Goal: Information Seeking & Learning: Learn about a topic

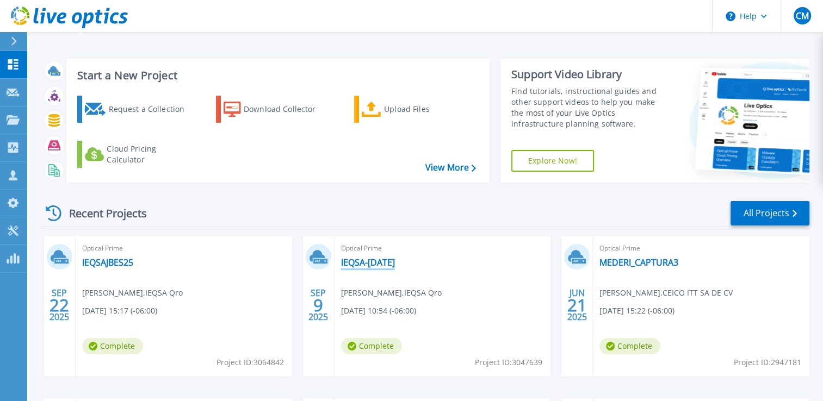
click at [368, 261] on link "IEQSA-[DATE]" at bounding box center [368, 262] width 54 height 11
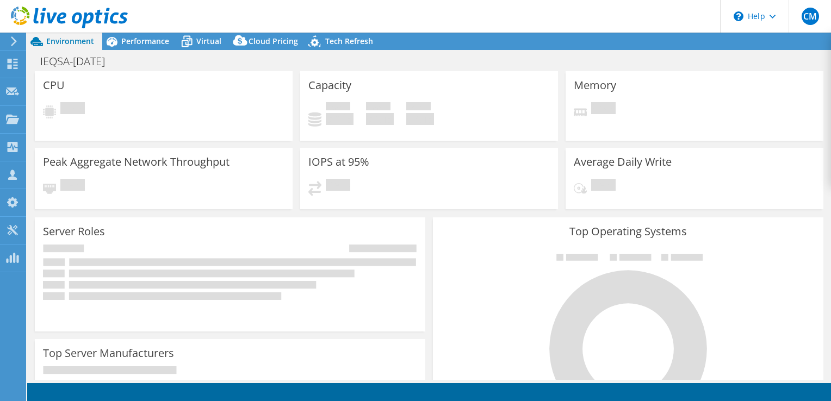
select select "USD"
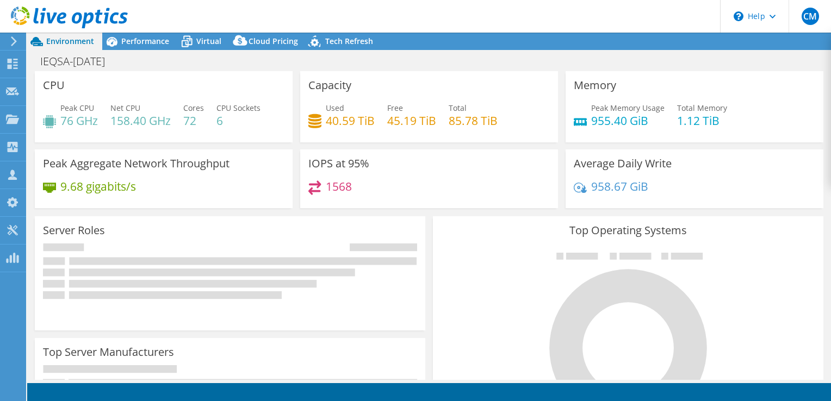
radio input "true"
radio input "false"
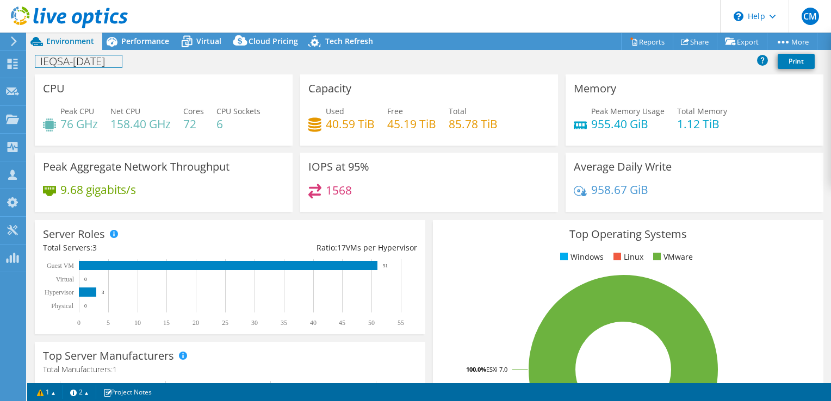
click at [83, 64] on h1 "IEQSA-[DATE]" at bounding box center [78, 61] width 86 height 12
copy h1 "IEQSA-[DATE]"
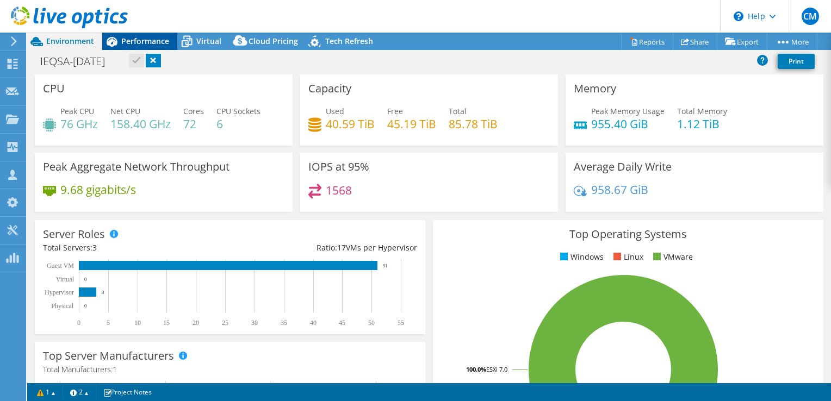
click at [157, 36] on span "Performance" at bounding box center [145, 41] width 48 height 10
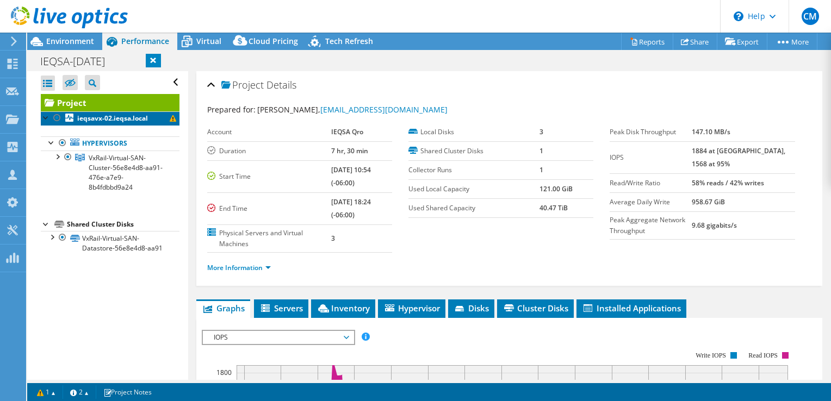
click at [131, 122] on b "ieqsavx-02.ieqsa.local" at bounding box center [112, 118] width 71 height 9
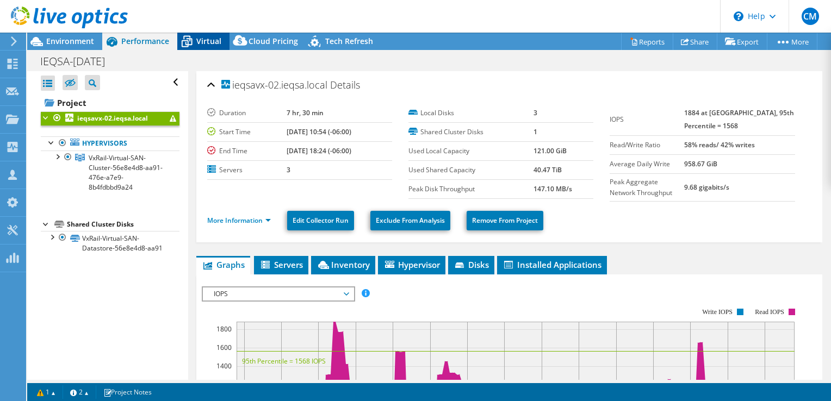
click at [209, 46] on span "Virtual" at bounding box center [208, 41] width 25 height 10
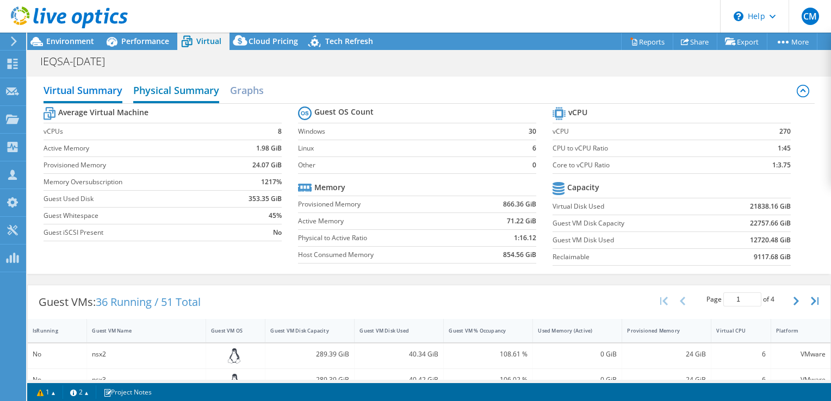
click at [200, 94] on h2 "Physical Summary" at bounding box center [176, 91] width 86 height 24
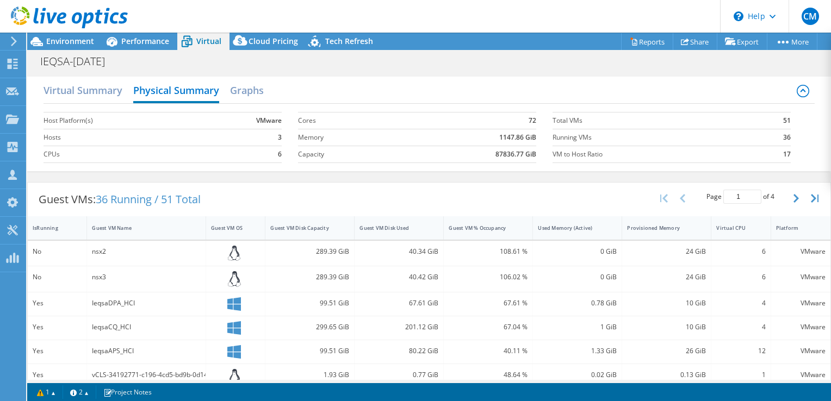
click at [269, 88] on div "Virtual Summary Physical Summary Graphs" at bounding box center [430, 91] width 772 height 24
click at [264, 90] on h2 "Graphs" at bounding box center [247, 91] width 34 height 24
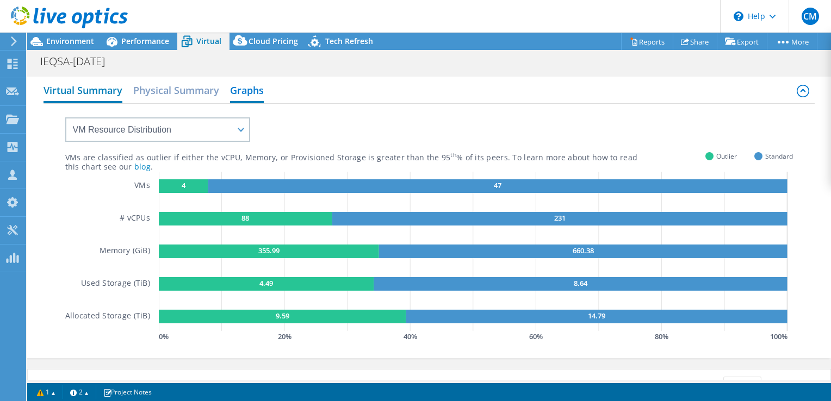
click at [77, 89] on h2 "Virtual Summary" at bounding box center [83, 91] width 79 height 24
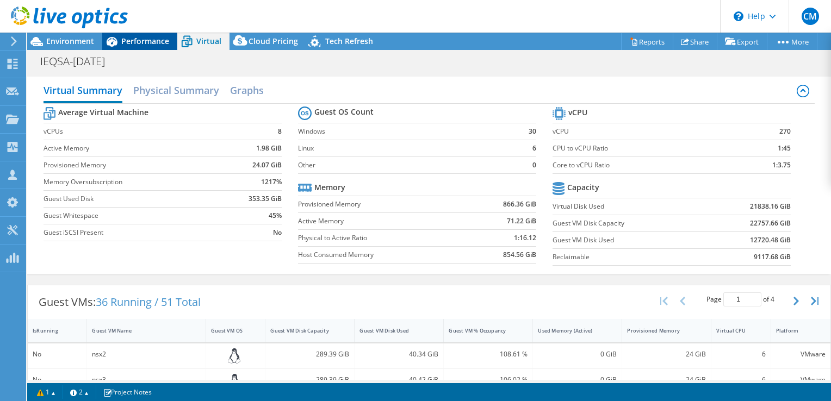
click at [164, 45] on span "Performance" at bounding box center [145, 41] width 48 height 10
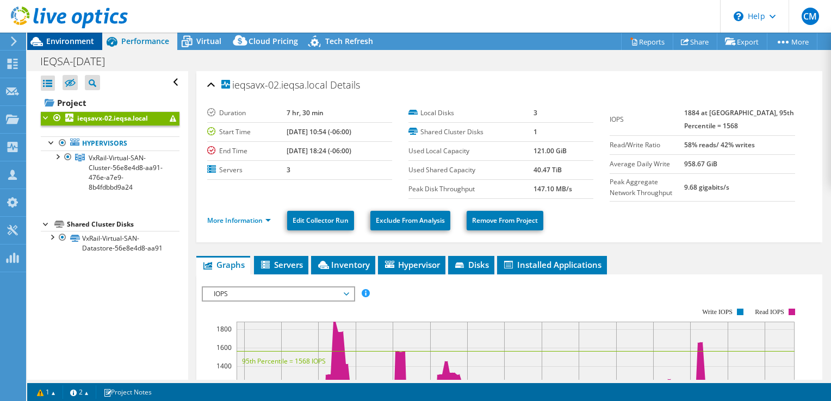
click at [64, 47] on div "Environment" at bounding box center [64, 41] width 75 height 17
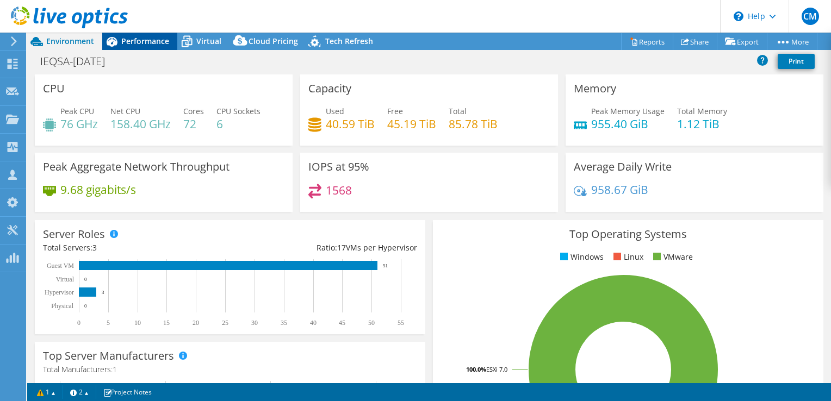
click at [164, 46] on span "Performance" at bounding box center [145, 41] width 48 height 10
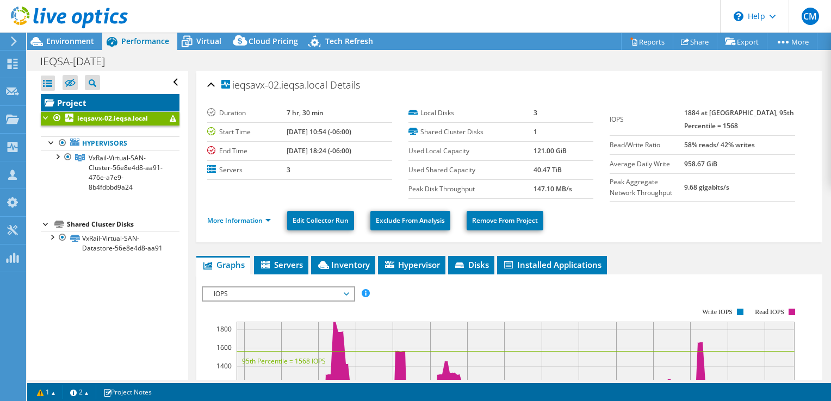
click at [86, 106] on link "Project" at bounding box center [110, 102] width 139 height 17
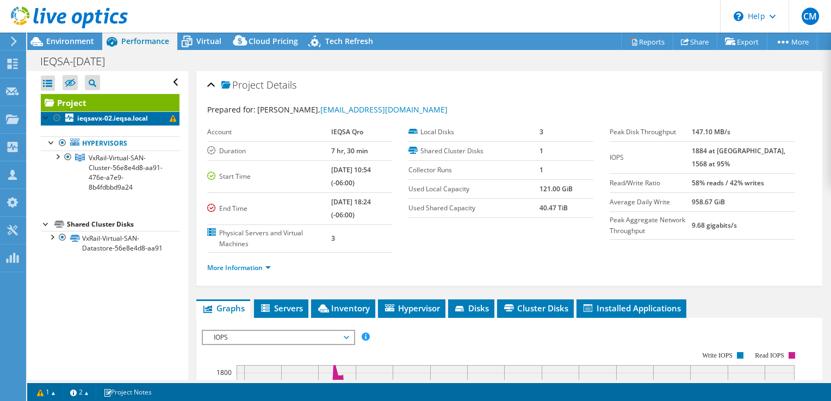
click at [104, 114] on b "ieqsavx-02.ieqsa.local" at bounding box center [112, 118] width 71 height 9
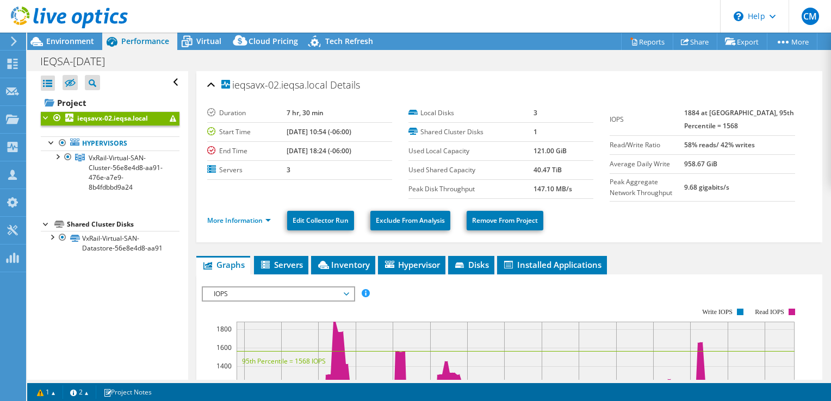
click at [44, 118] on div at bounding box center [46, 116] width 11 height 11
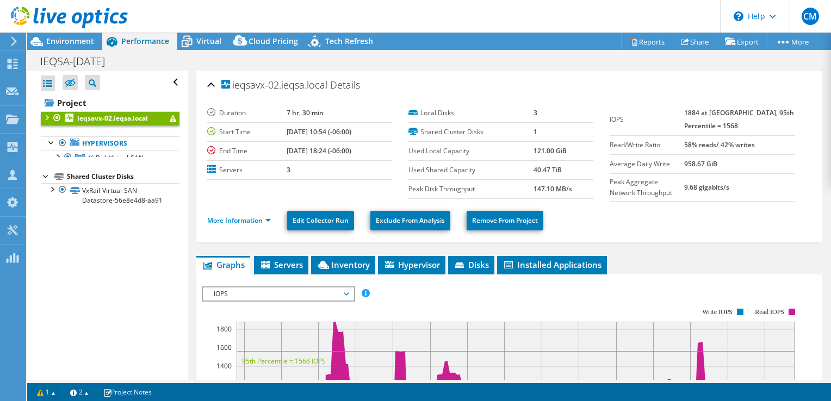
click at [44, 118] on div at bounding box center [46, 116] width 11 height 11
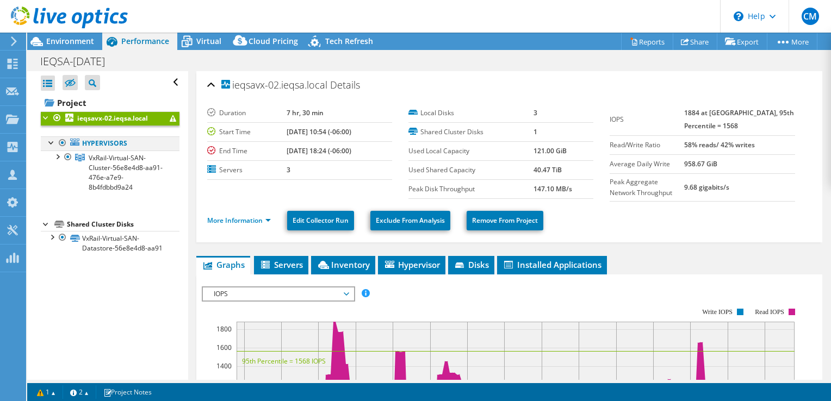
click at [51, 144] on div at bounding box center [51, 142] width 11 height 11
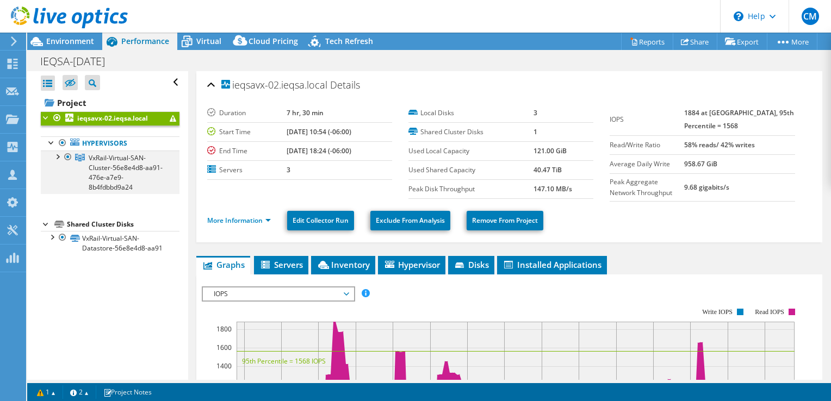
click at [57, 157] on div at bounding box center [57, 156] width 11 height 11
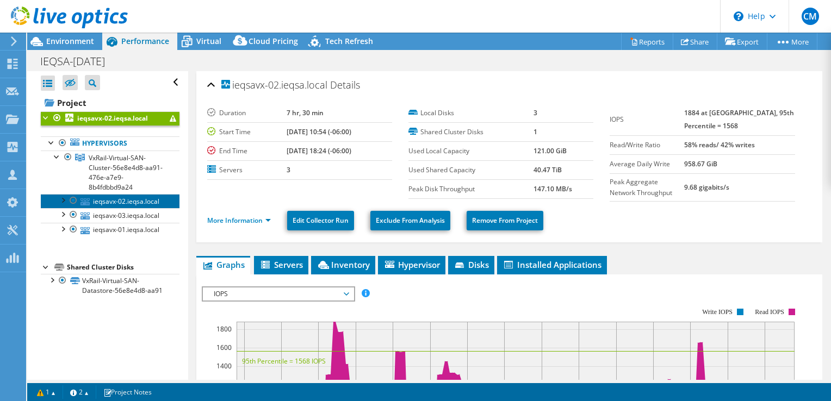
click at [115, 208] on link "ieqsavx-02.ieqsa.local" at bounding box center [110, 201] width 139 height 14
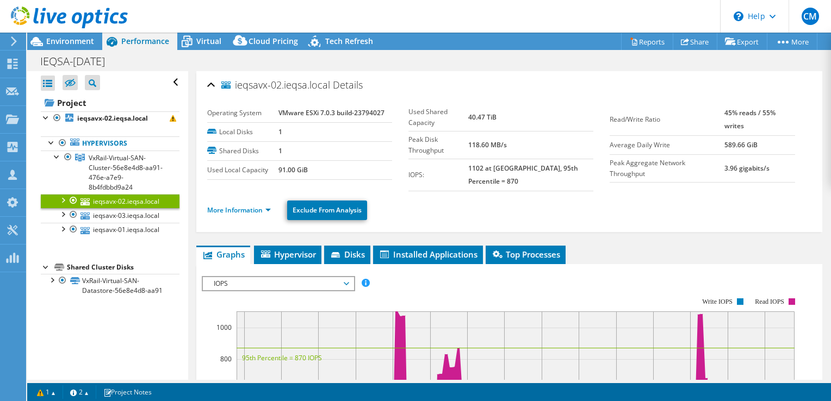
click at [362, 112] on b "VMware ESXi 7.0.3 build-23794027" at bounding box center [331, 112] width 106 height 9
copy b "23794027"
click at [133, 237] on link "ieqsavx-01.ieqsa.local" at bounding box center [110, 230] width 139 height 14
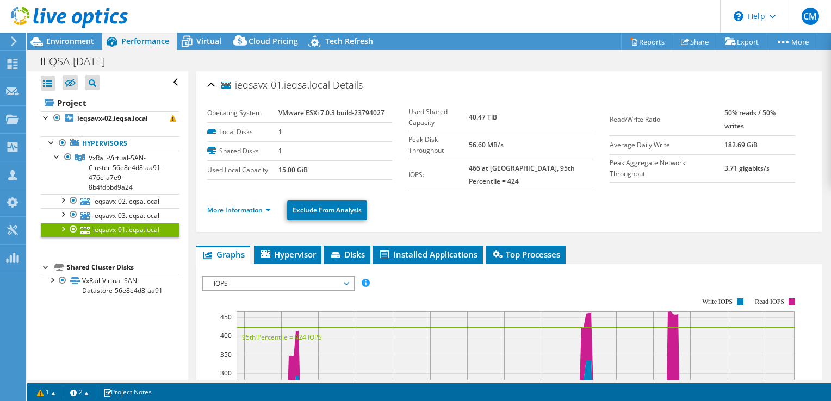
drag, startPoint x: 235, startPoint y: 85, endPoint x: 330, endPoint y: 89, distance: 94.7
click at [330, 89] on h2 "ieqsavx-01.ieqsa.local Details" at bounding box center [285, 85] width 156 height 22
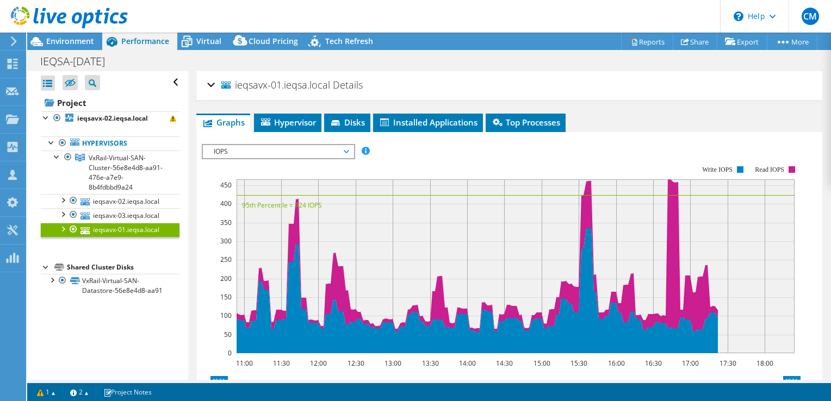
copy span "ieqsavx-01.ieqsa.local"
click at [115, 204] on link "ieqsavx-02.ieqsa.local" at bounding box center [110, 201] width 139 height 14
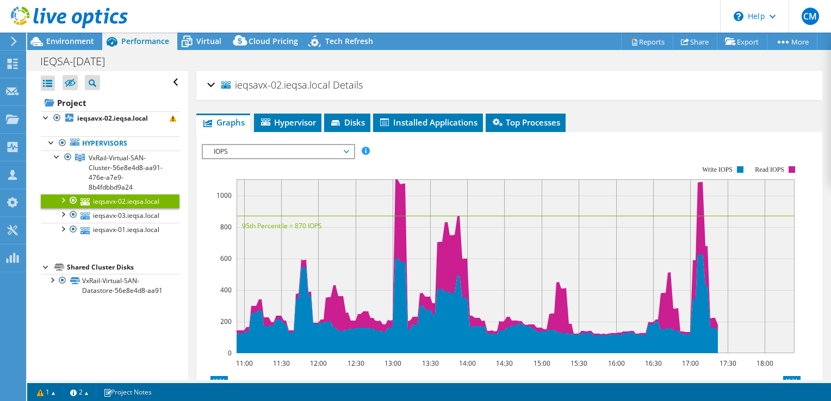
drag, startPoint x: 361, startPoint y: 83, endPoint x: 234, endPoint y: 84, distance: 126.2
click at [234, 84] on div "ieqsavx-02.ieqsa.local Details" at bounding box center [509, 85] width 604 height 23
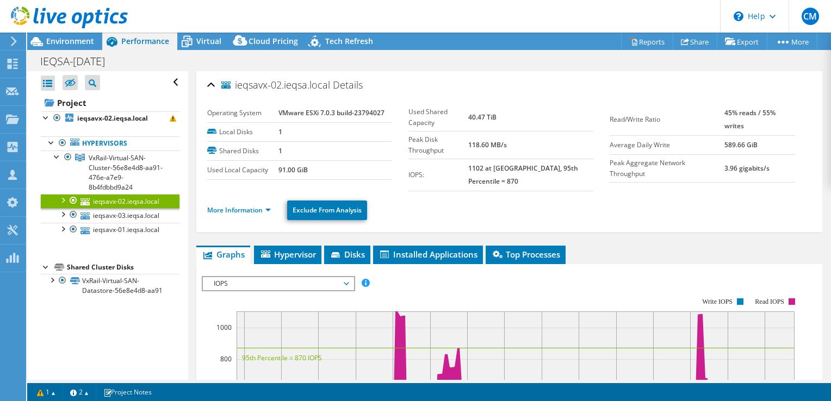
copy h2 "ieqsavx-02.ieqsa.local Details"
click at [121, 222] on link "ieqsavx-03.ieqsa.local" at bounding box center [110, 215] width 139 height 14
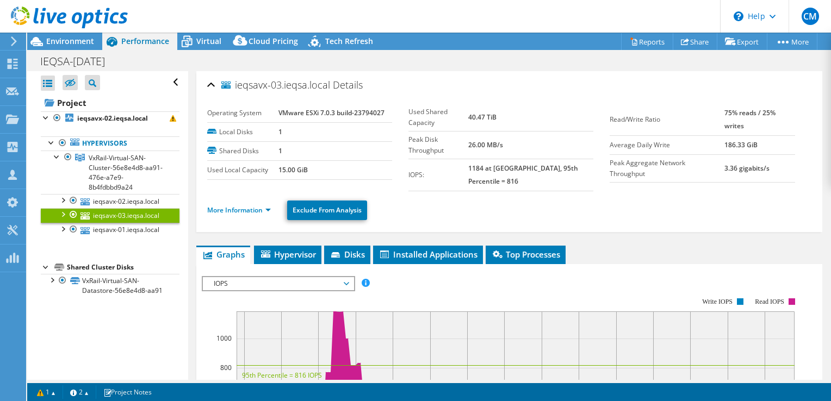
click at [407, 81] on div "ieqsavx-03.ieqsa.local Details" at bounding box center [509, 85] width 604 height 23
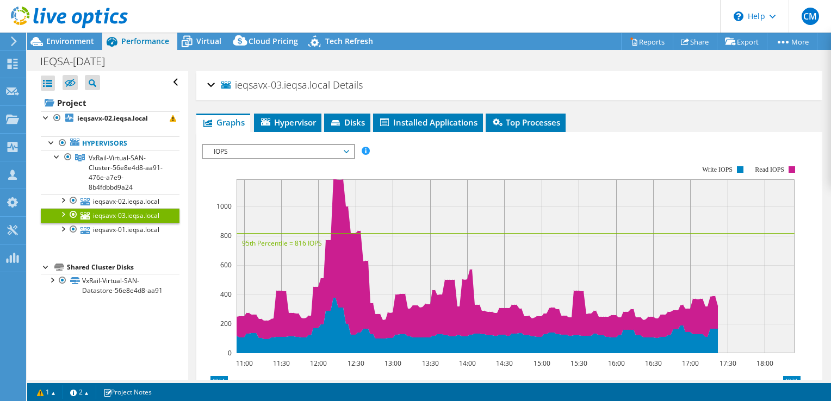
drag, startPoint x: 393, startPoint y: 82, endPoint x: 234, endPoint y: 86, distance: 158.9
click at [234, 86] on div "ieqsavx-03.ieqsa.local Details" at bounding box center [509, 85] width 604 height 23
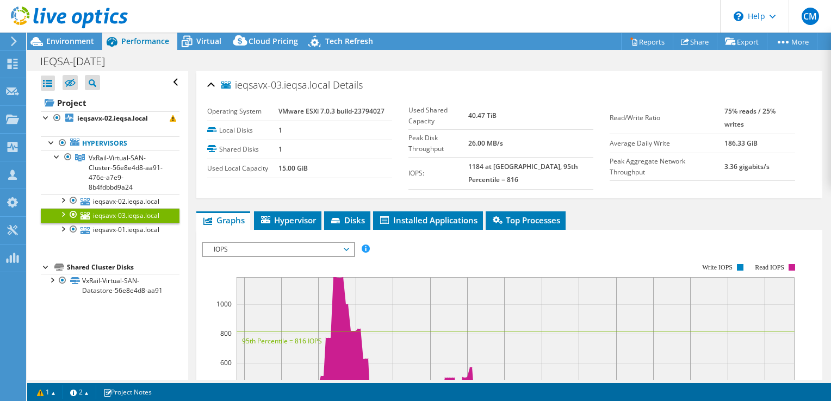
copy h2 "ieqsavx-03.ieqsa.local Details"
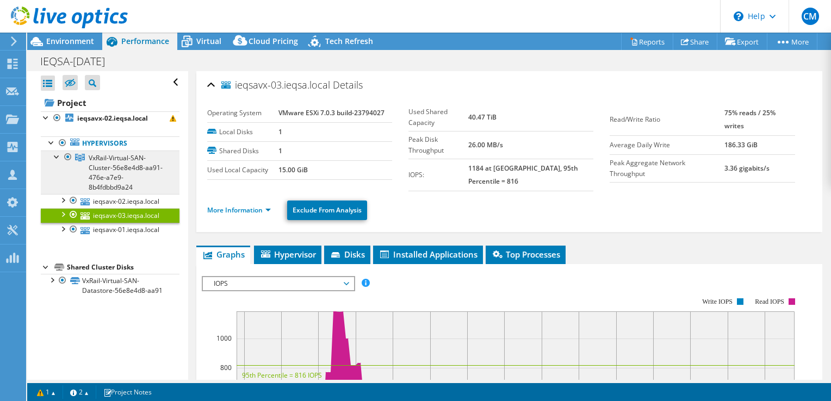
click at [131, 160] on span "VxRail-Virtual-SAN-Cluster-56e8e4d8-aa91-476e-a7e9-8b4fdbbd9a24" at bounding box center [126, 172] width 74 height 39
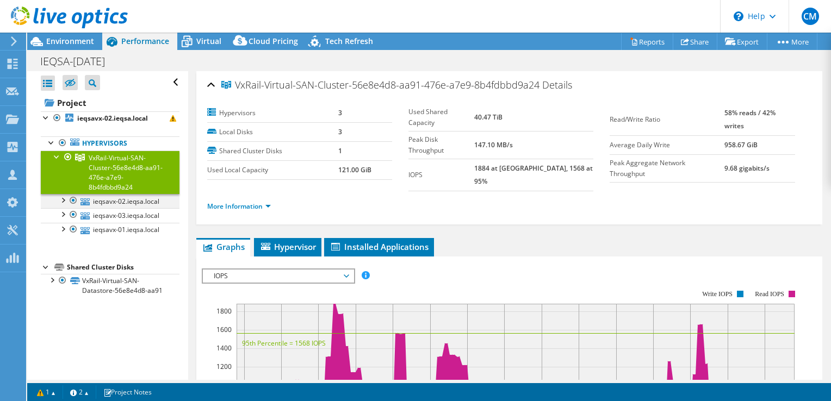
click at [61, 199] on div at bounding box center [62, 199] width 11 height 11
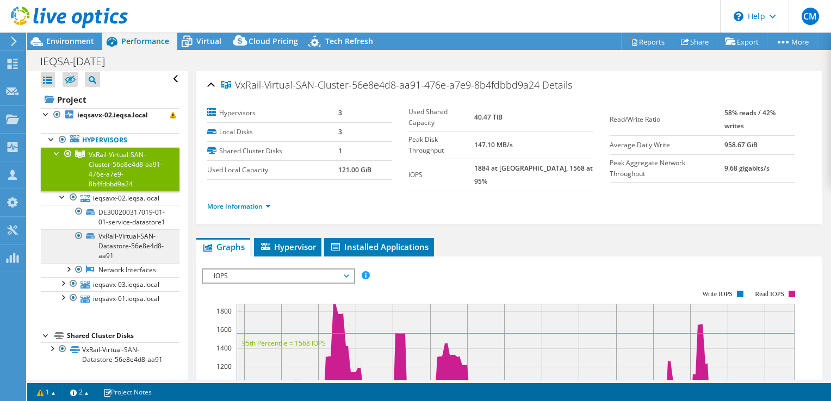
scroll to position [51, 0]
click at [54, 147] on div at bounding box center [57, 152] width 11 height 11
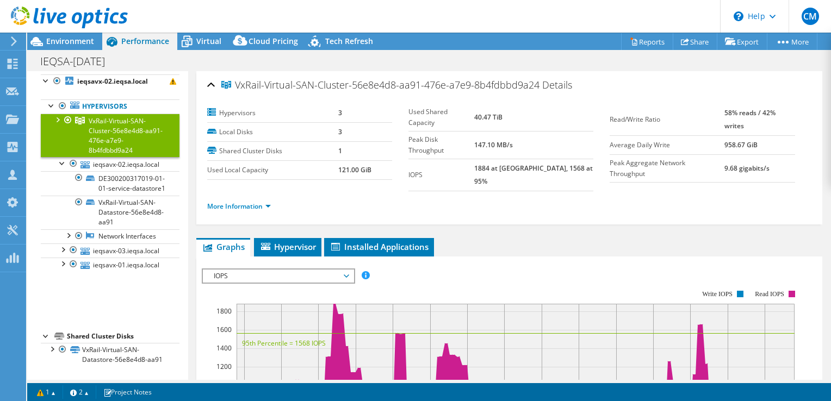
scroll to position [0, 0]
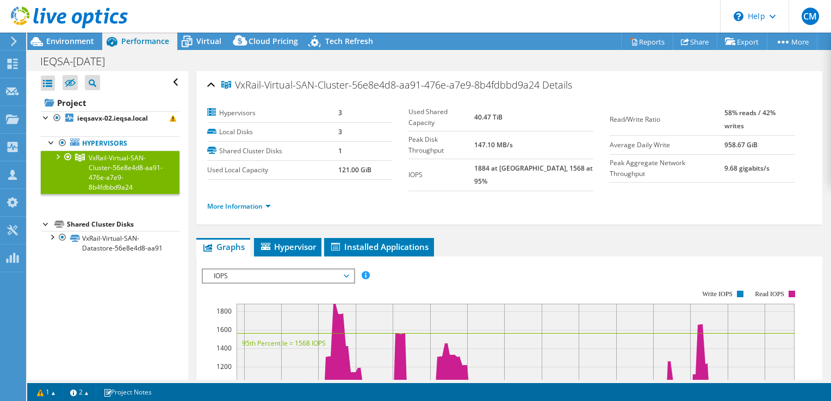
click at [54, 154] on div at bounding box center [57, 156] width 11 height 11
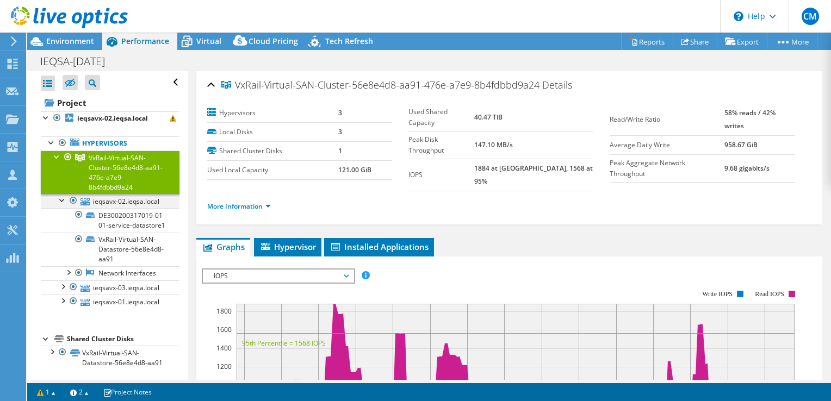
click at [60, 197] on div at bounding box center [62, 199] width 11 height 11
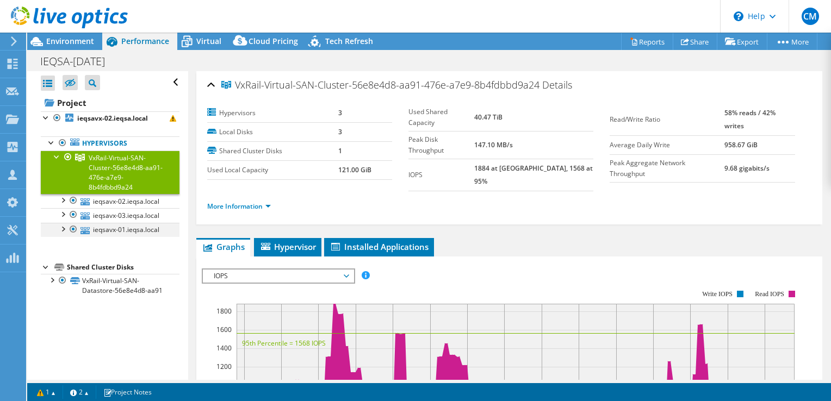
click at [62, 234] on div at bounding box center [62, 228] width 11 height 11
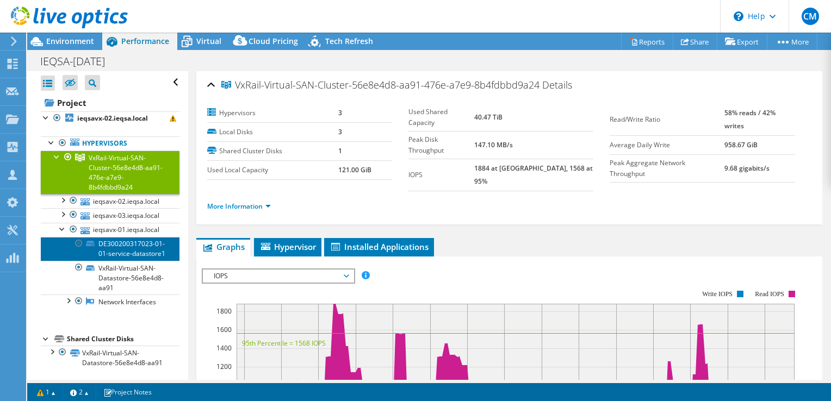
click at [129, 261] on link "DE300200317023-01-01-service-datastore1" at bounding box center [110, 249] width 139 height 24
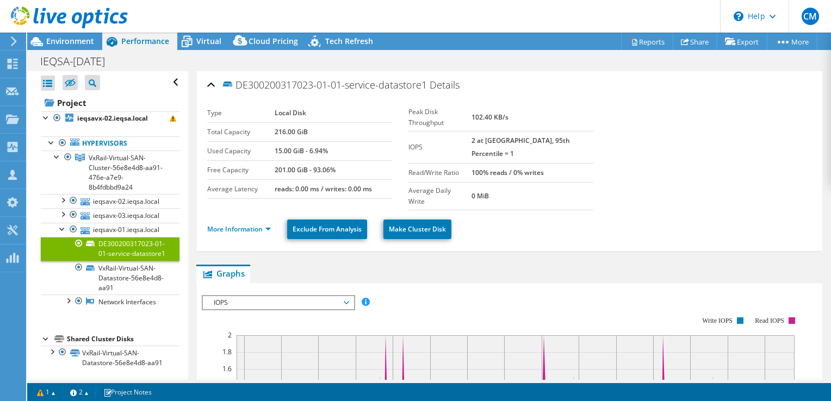
drag, startPoint x: 239, startPoint y: 85, endPoint x: 429, endPoint y: 89, distance: 189.8
click at [427, 89] on span "DE300200317023-01-01-service-datastore1" at bounding box center [324, 84] width 206 height 13
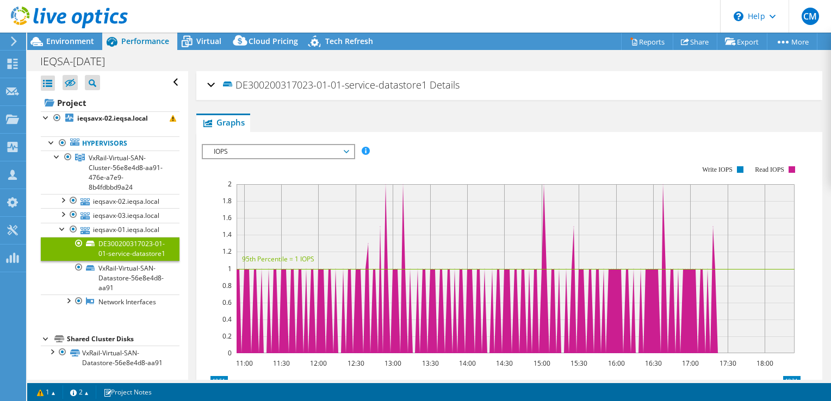
copy span "DE300200317023-01-01-service-datastore1"
click at [61, 234] on div at bounding box center [62, 228] width 11 height 11
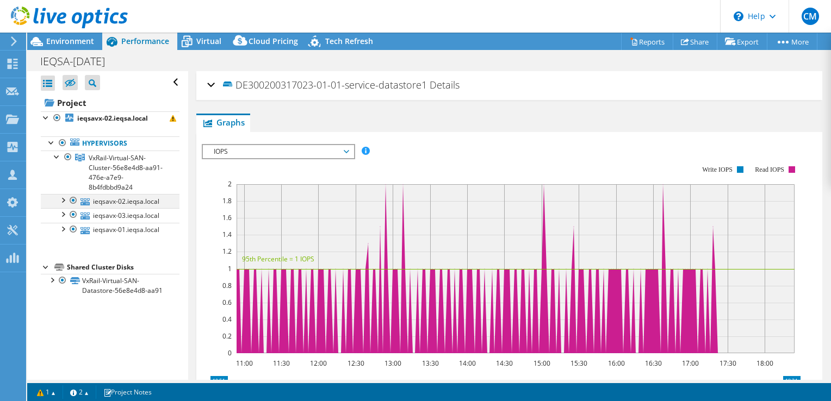
click at [58, 199] on div at bounding box center [62, 199] width 11 height 11
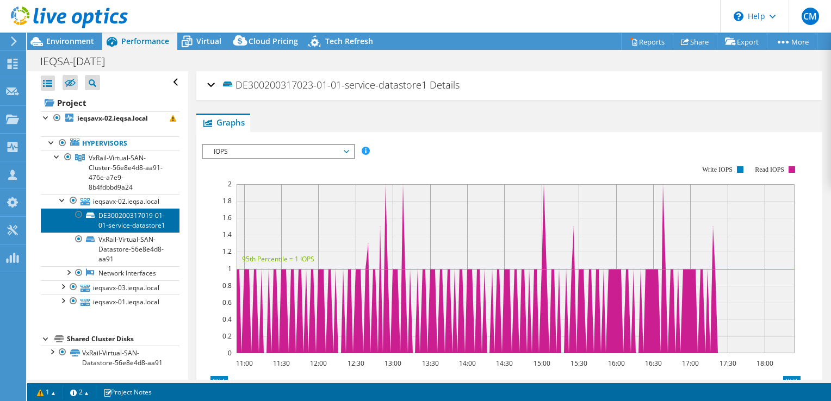
click at [131, 231] on link "DE300200317019-01-01-service-datastore1" at bounding box center [110, 220] width 139 height 24
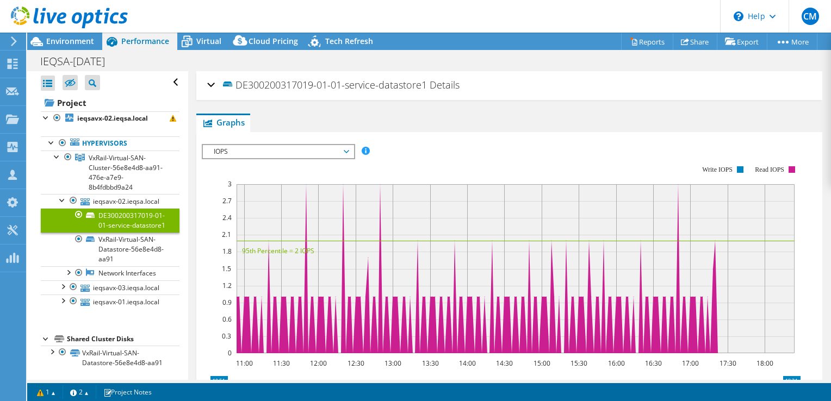
drag, startPoint x: 240, startPoint y: 88, endPoint x: 429, endPoint y: 88, distance: 189.3
click at [427, 88] on span "DE300200317019-01-01-service-datastore1" at bounding box center [324, 84] width 206 height 13
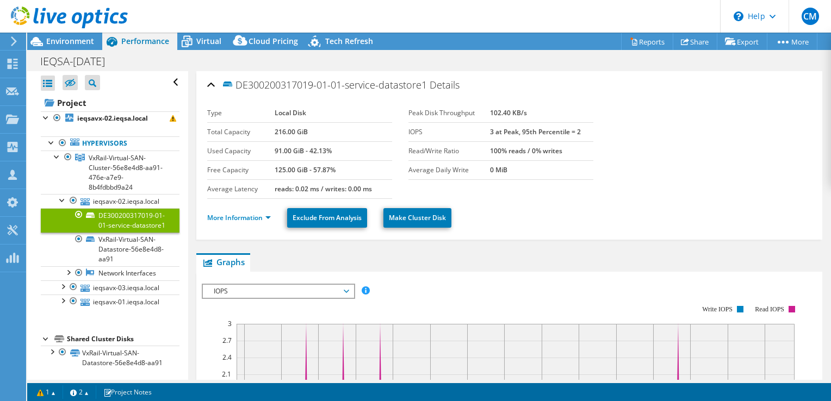
copy span "DE300200317019-01-01-service-datastore1"
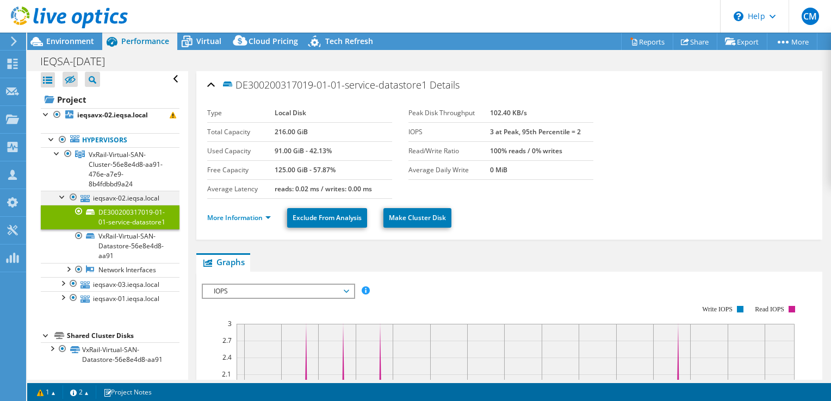
click at [59, 191] on div at bounding box center [62, 196] width 11 height 11
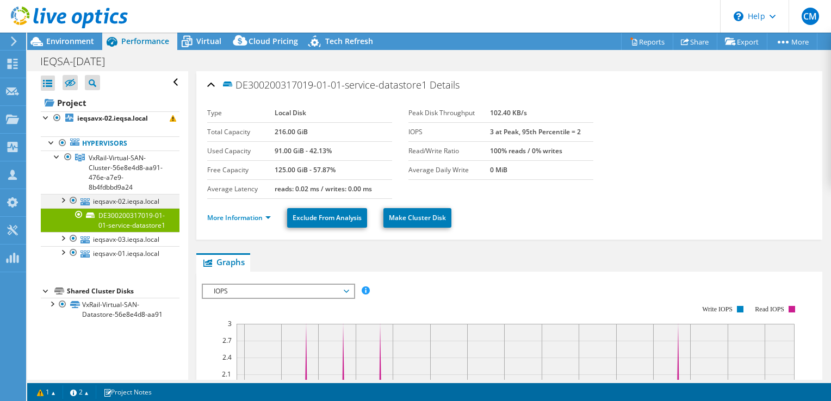
scroll to position [0, 0]
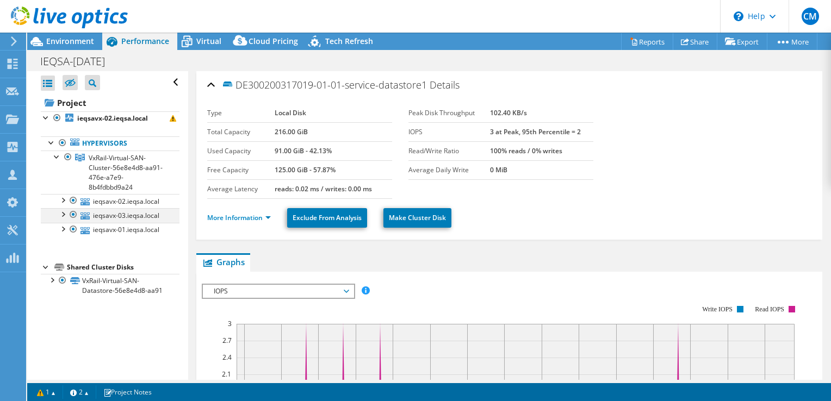
click at [63, 219] on div at bounding box center [62, 213] width 11 height 11
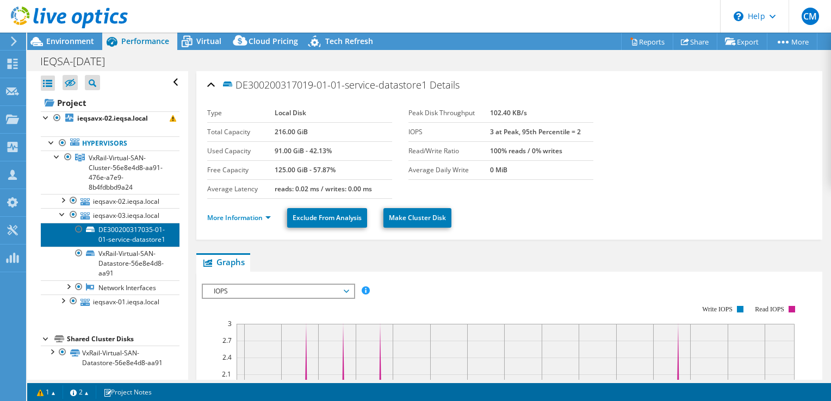
click at [144, 247] on link "DE300200317035-01-01-service-datastore1" at bounding box center [110, 235] width 139 height 24
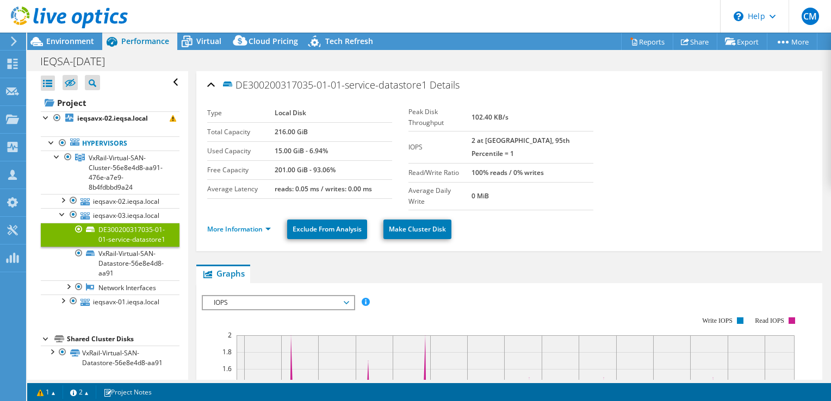
drag, startPoint x: 237, startPoint y: 88, endPoint x: 429, endPoint y: 90, distance: 192.0
click at [427, 90] on span "DE300200317035-01-01-service-datastore1" at bounding box center [324, 84] width 206 height 13
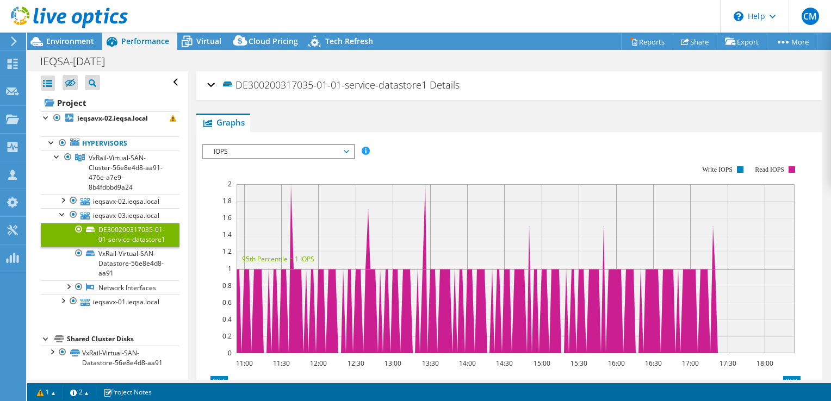
copy span "DE300200317035-01-01-service-datastore1"
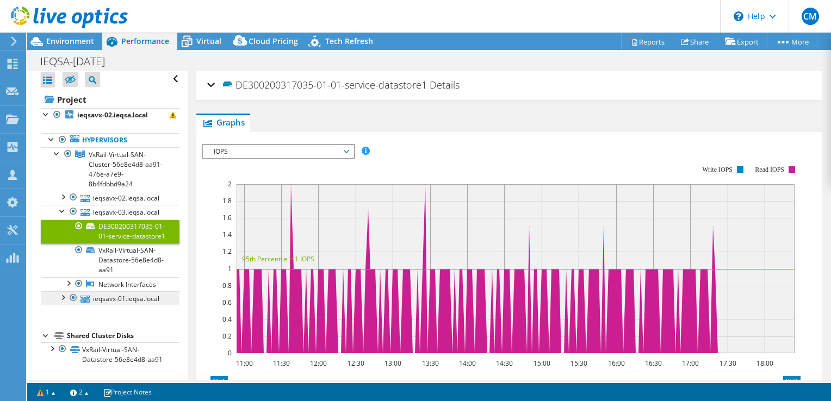
scroll to position [51, 0]
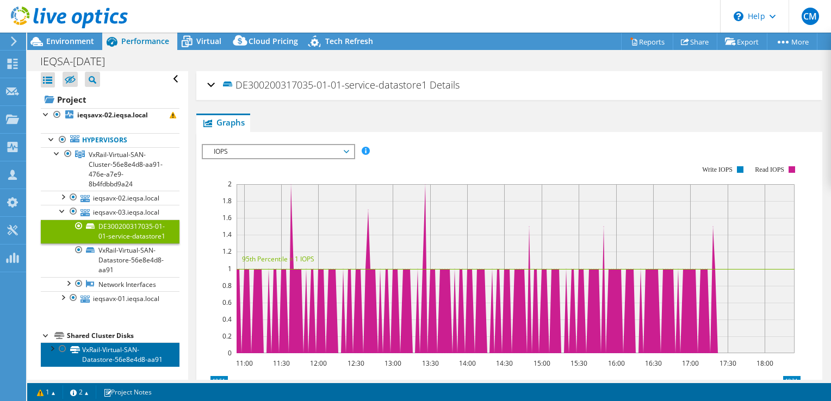
click at [103, 351] on link "VxRail-Virtual-SAN-Datastore-56e8e4d8-aa91" at bounding box center [110, 355] width 139 height 24
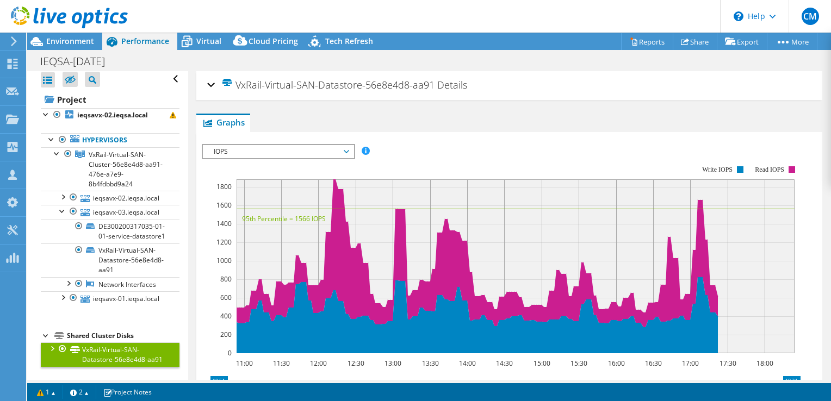
click at [54, 343] on div at bounding box center [51, 348] width 11 height 11
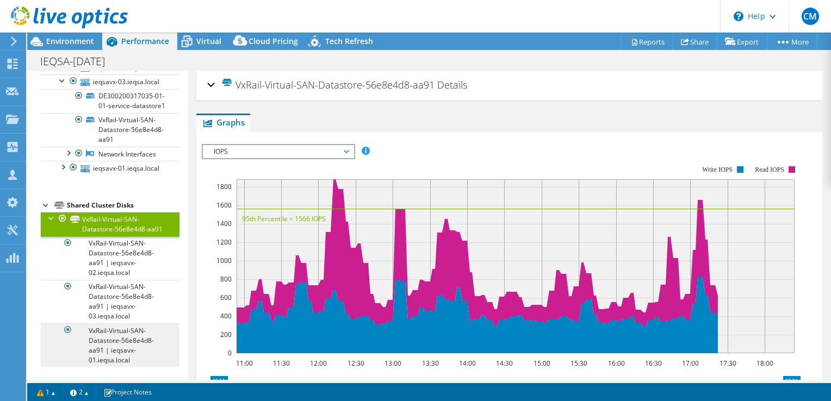
scroll to position [181, 0]
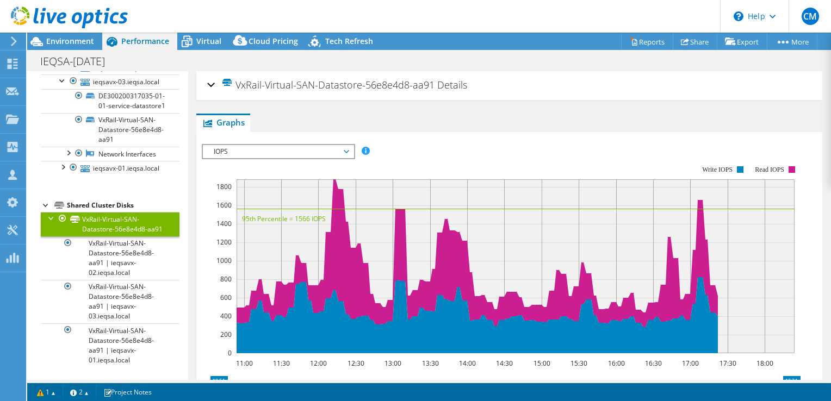
drag, startPoint x: 237, startPoint y: 88, endPoint x: 436, endPoint y: 89, distance: 198.5
click at [436, 89] on h2 "VxRail-Virtual-SAN-Datastore-56e8e4d8-aa91 Details" at bounding box center [337, 85] width 260 height 22
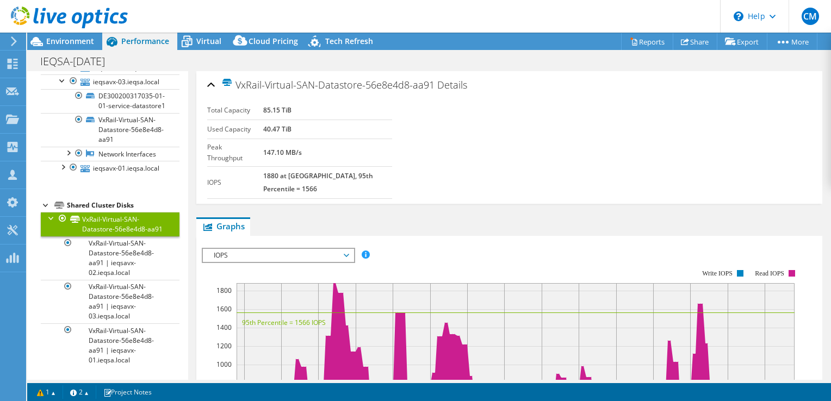
copy span "VxRail-Virtual-SAN-Datastore-56e8e4d8-aa91"
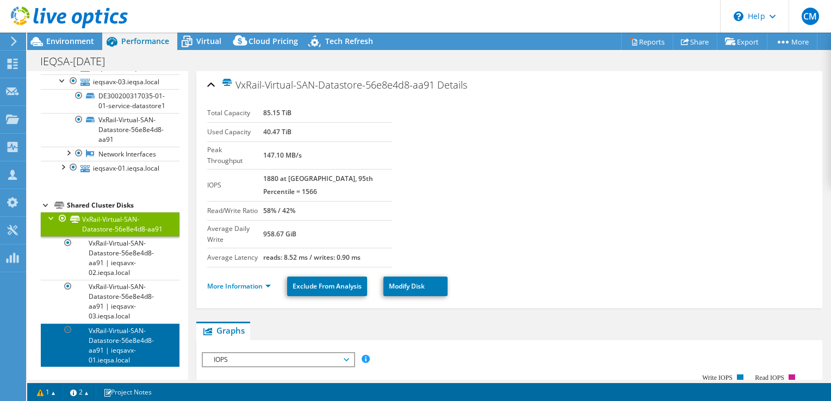
click at [125, 334] on link "VxRail-Virtual-SAN-Datastore-56e8e4d8-aa91 | ieqsavx-01.ieqsa.local" at bounding box center [110, 346] width 139 height 44
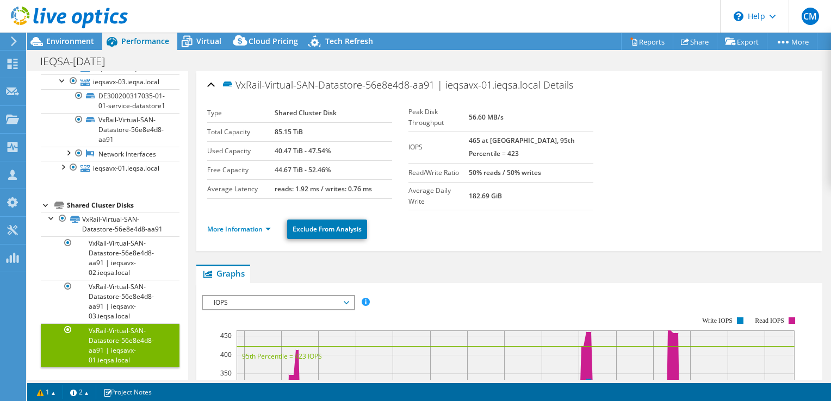
drag, startPoint x: 239, startPoint y: 84, endPoint x: 507, endPoint y: 92, distance: 268.3
click at [507, 92] on h2 "VxRail-Virtual-SAN-Datastore-56e8e4d8-aa91 | ieqsavx-01.ieqsa.local Details" at bounding box center [390, 85] width 366 height 22
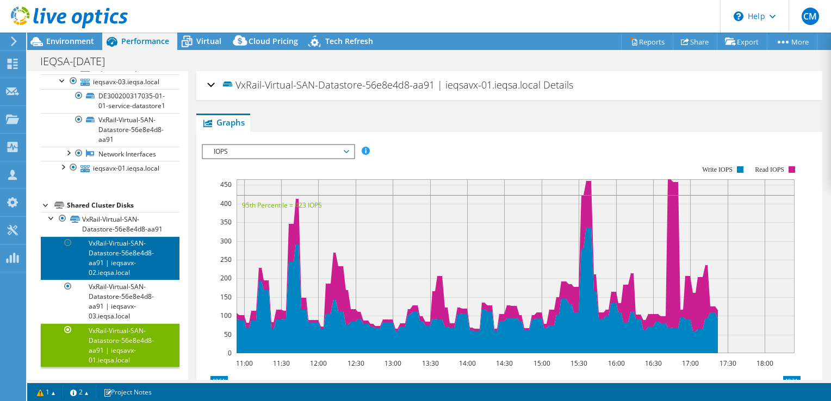
click at [117, 264] on link "VxRail-Virtual-SAN-Datastore-56e8e4d8-aa91 | ieqsavx-02.ieqsa.local" at bounding box center [110, 259] width 139 height 44
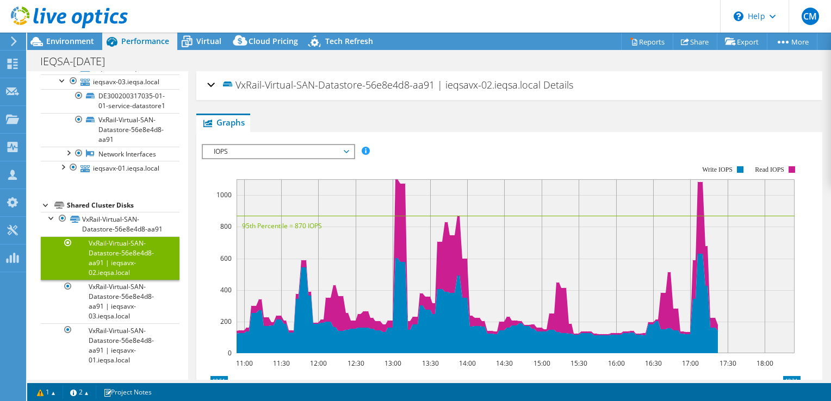
drag, startPoint x: 240, startPoint y: 90, endPoint x: 513, endPoint y: 92, distance: 273.6
click at [513, 92] on h2 "VxRail-Virtual-SAN-Datastore-56e8e4d8-aa91 | ieqsavx-02.ieqsa.local Details" at bounding box center [390, 85] width 366 height 22
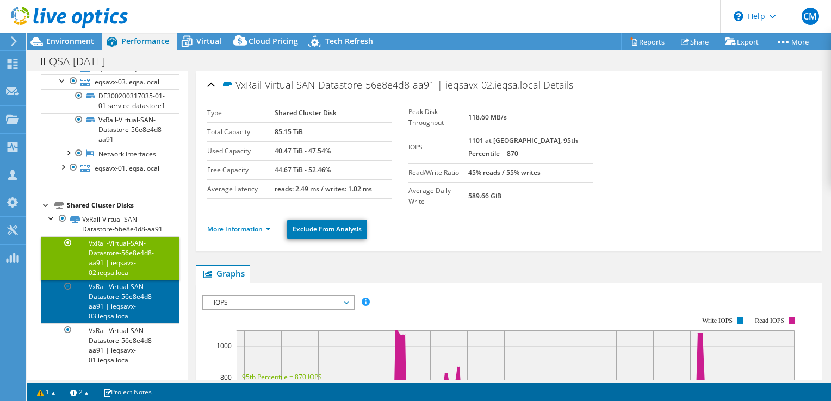
click at [110, 295] on link "VxRail-Virtual-SAN-Datastore-56e8e4d8-aa91 | ieqsavx-03.ieqsa.local" at bounding box center [110, 302] width 139 height 44
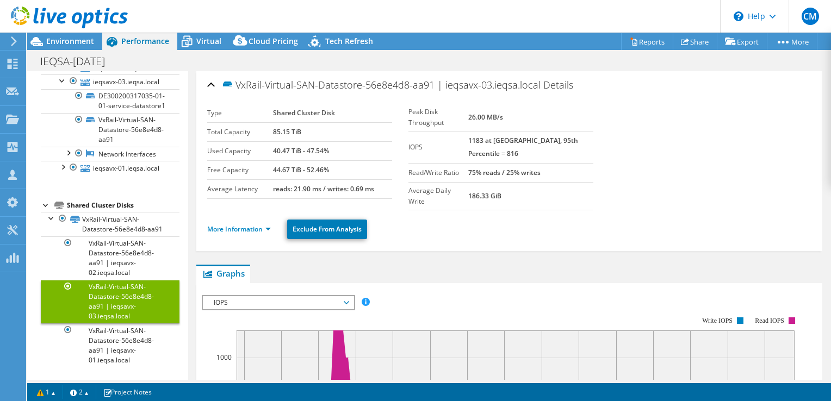
drag, startPoint x: 241, startPoint y: 83, endPoint x: 506, endPoint y: 91, distance: 265.0
click at [506, 91] on h2 "VxRail-Virtual-SAN-Datastore-56e8e4d8-aa91 | ieqsavx-03.ieqsa.local Details" at bounding box center [390, 85] width 366 height 22
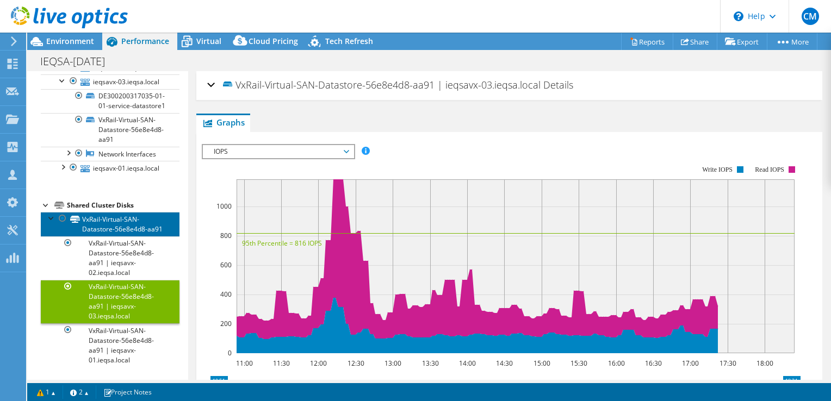
click at [111, 213] on link "VxRail-Virtual-SAN-Datastore-56e8e4d8-aa91" at bounding box center [110, 224] width 139 height 24
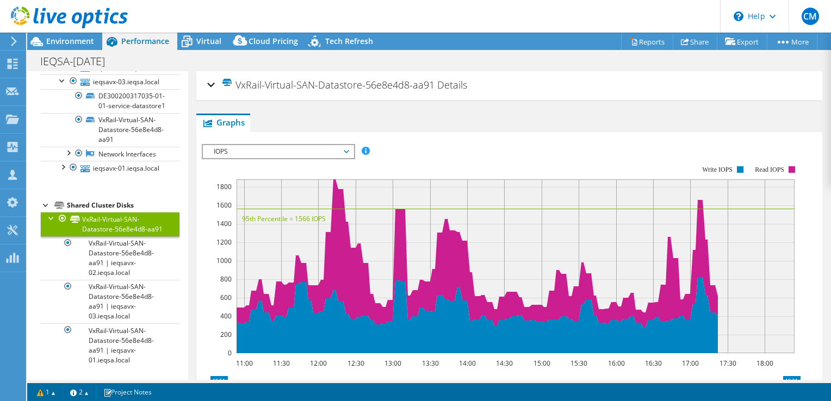
click at [260, 84] on span "VxRail-Virtual-SAN-Datastore-56e8e4d8-aa91" at bounding box center [327, 84] width 213 height 13
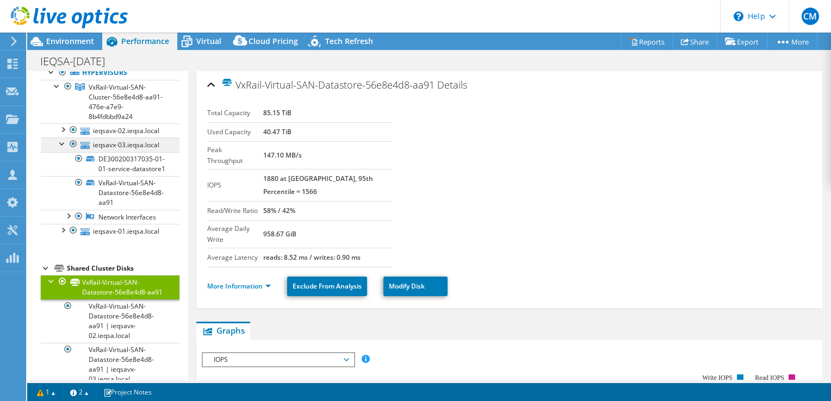
scroll to position [0, 0]
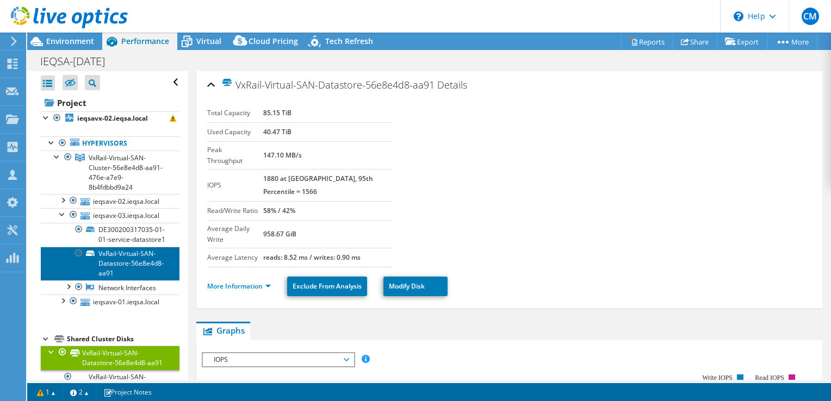
click at [102, 281] on link "VxRail-Virtual-SAN-Datastore-56e8e4d8-aa91" at bounding box center [110, 264] width 139 height 34
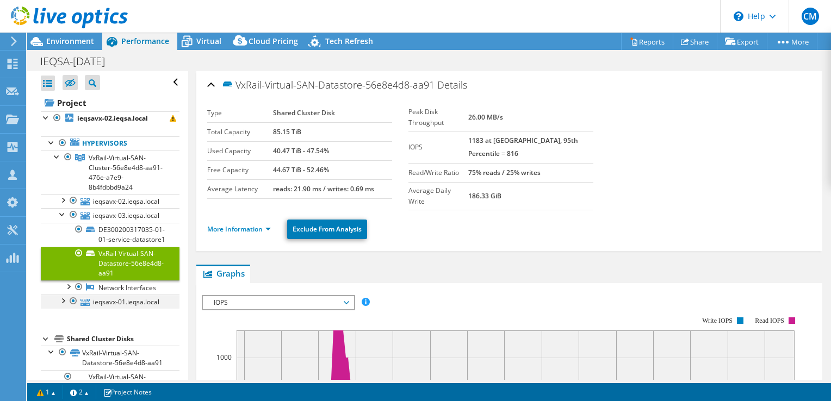
click at [66, 306] on div at bounding box center [62, 300] width 11 height 11
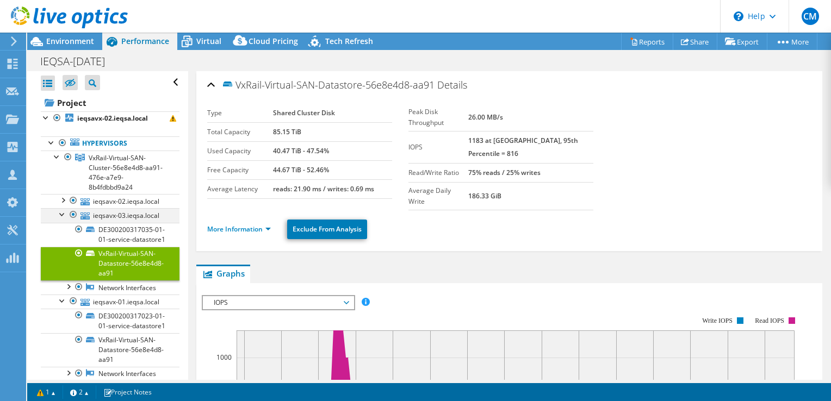
click at [61, 219] on div at bounding box center [62, 213] width 11 height 11
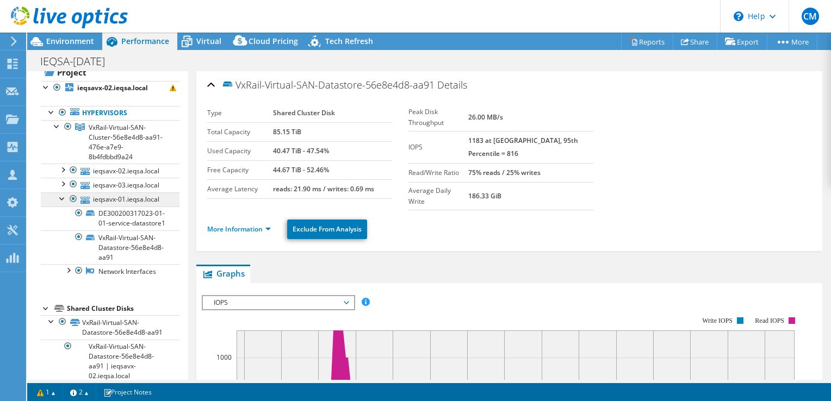
scroll to position [54, 0]
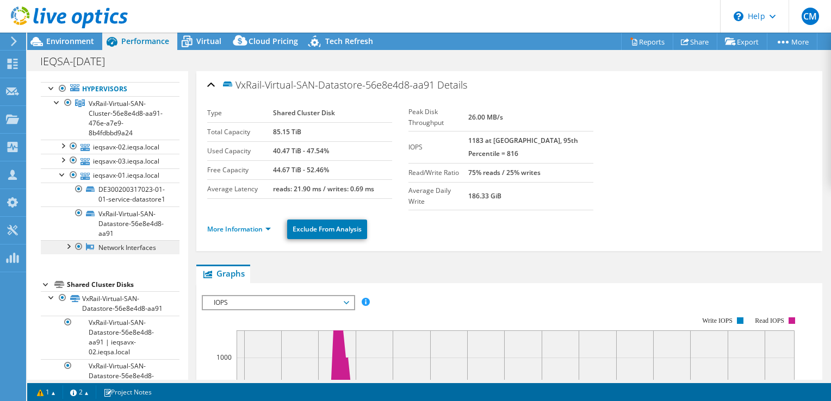
click at [109, 255] on link "Network Interfaces" at bounding box center [110, 247] width 139 height 14
click at [70, 251] on div at bounding box center [68, 245] width 11 height 11
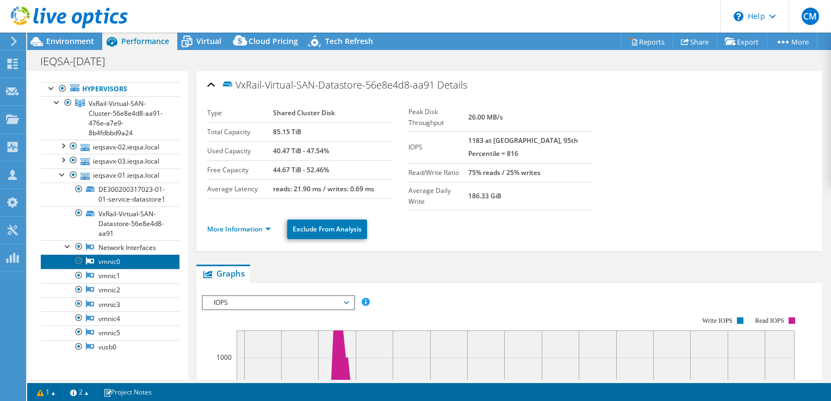
click at [122, 269] on link "vmnic0" at bounding box center [110, 262] width 139 height 14
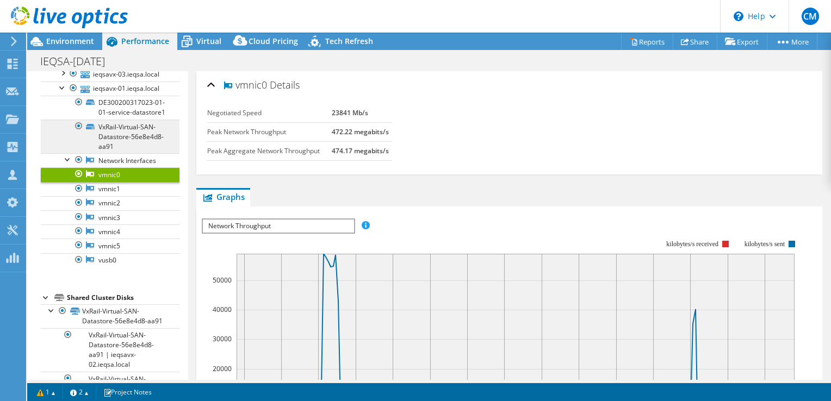
scroll to position [163, 0]
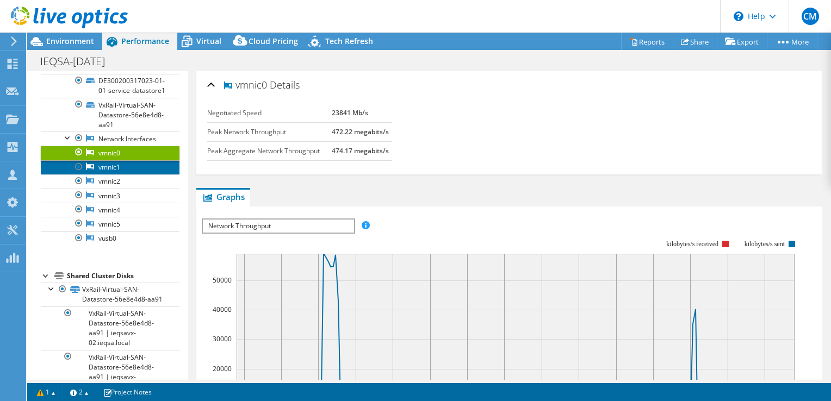
click at [114, 175] on link "vmnic1" at bounding box center [110, 167] width 139 height 14
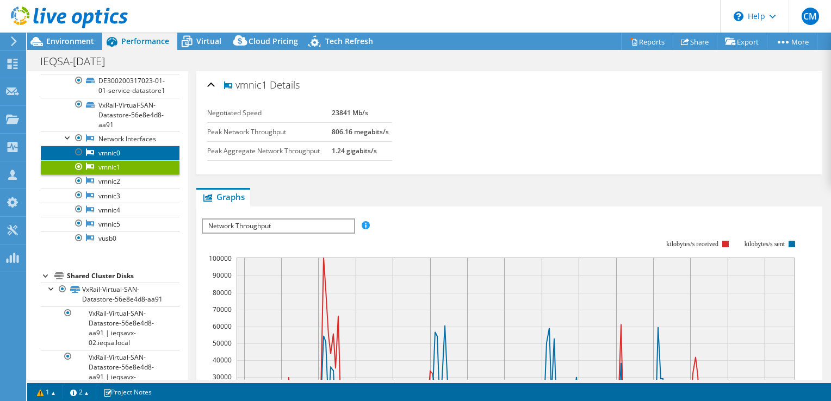
click at [120, 160] on link "vmnic0" at bounding box center [110, 153] width 139 height 14
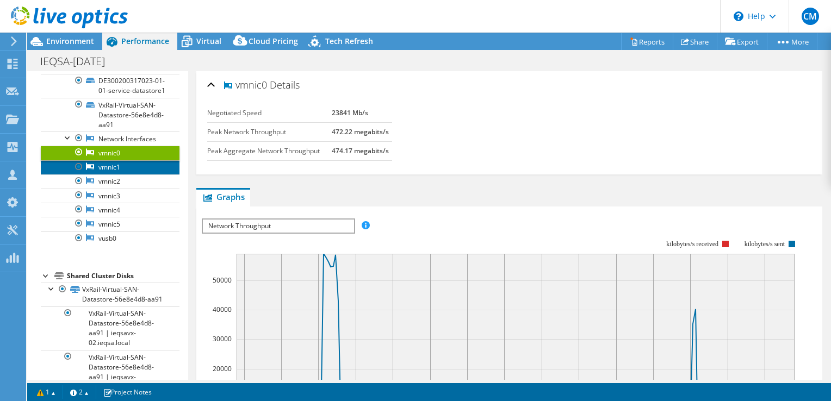
click at [119, 175] on link "vmnic1" at bounding box center [110, 167] width 139 height 14
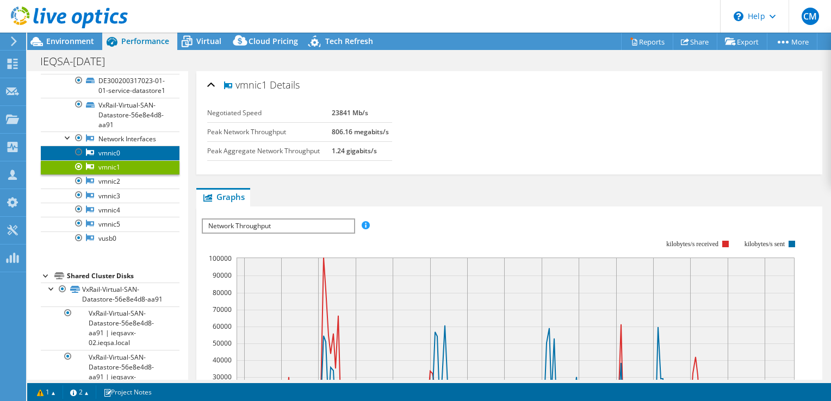
click at [119, 160] on link "vmnic0" at bounding box center [110, 153] width 139 height 14
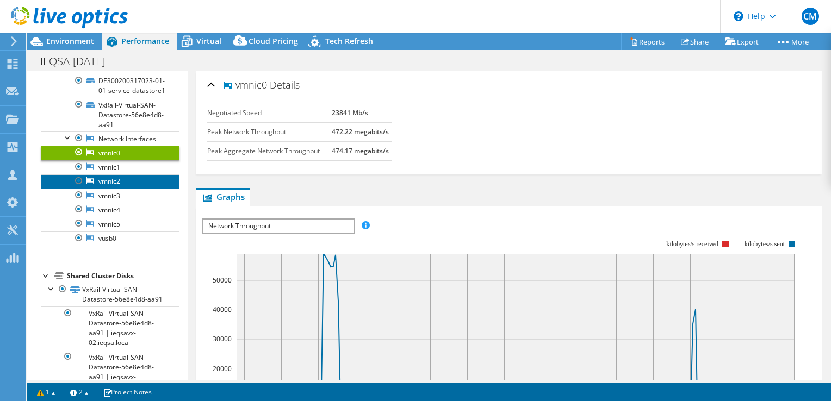
click at [118, 189] on link "vmnic2" at bounding box center [110, 182] width 139 height 14
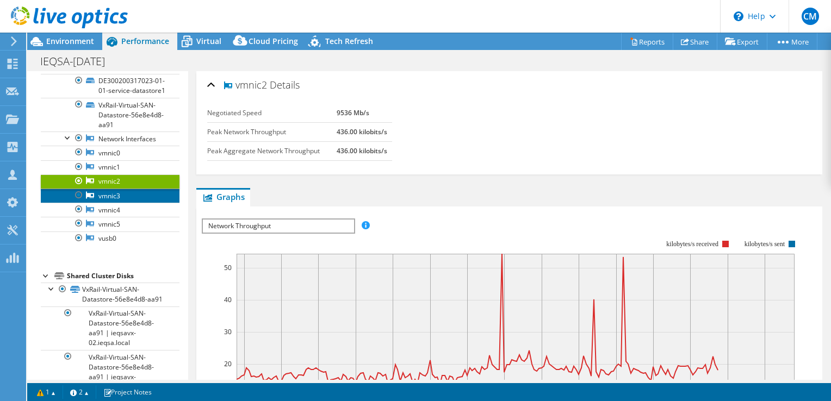
click at [117, 203] on link "vmnic3" at bounding box center [110, 196] width 139 height 14
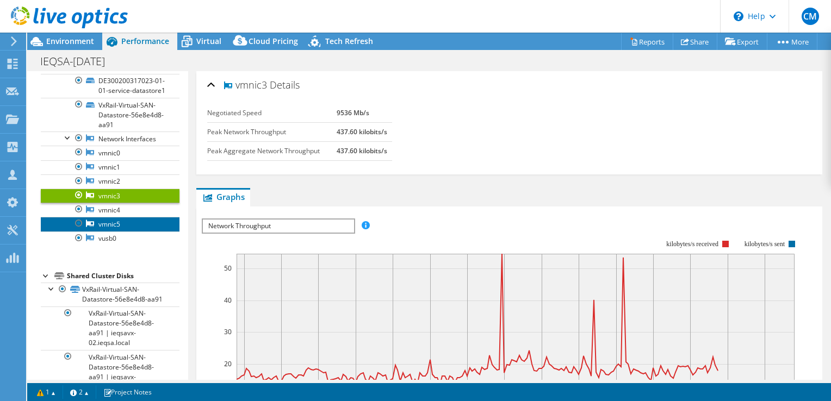
click at [111, 231] on link "vmnic5" at bounding box center [110, 224] width 139 height 14
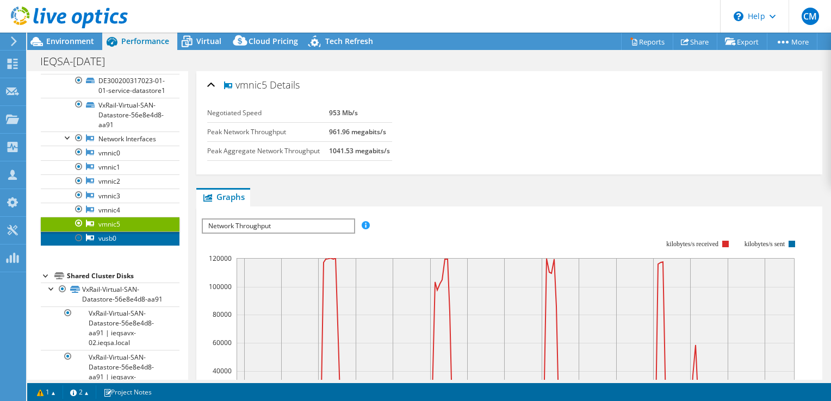
click at [113, 246] on link "vusb0" at bounding box center [110, 239] width 139 height 14
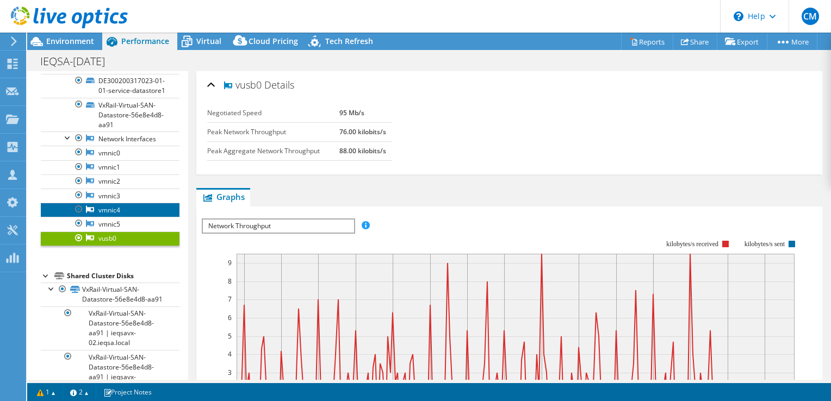
click at [108, 217] on link "vmnic4" at bounding box center [110, 210] width 139 height 14
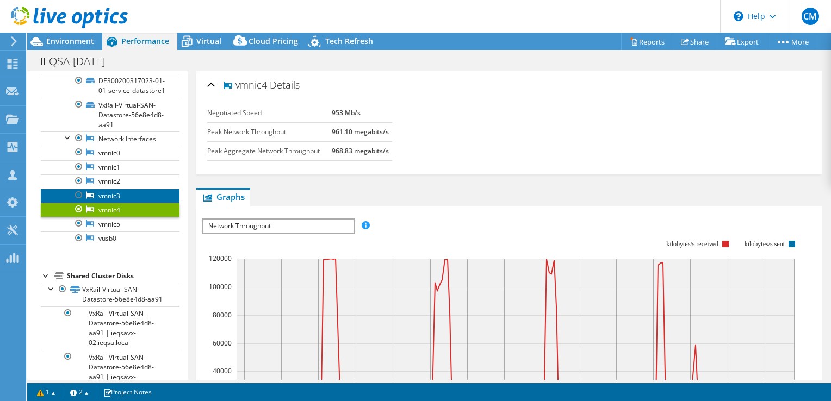
click at [109, 203] on link "vmnic3" at bounding box center [110, 196] width 139 height 14
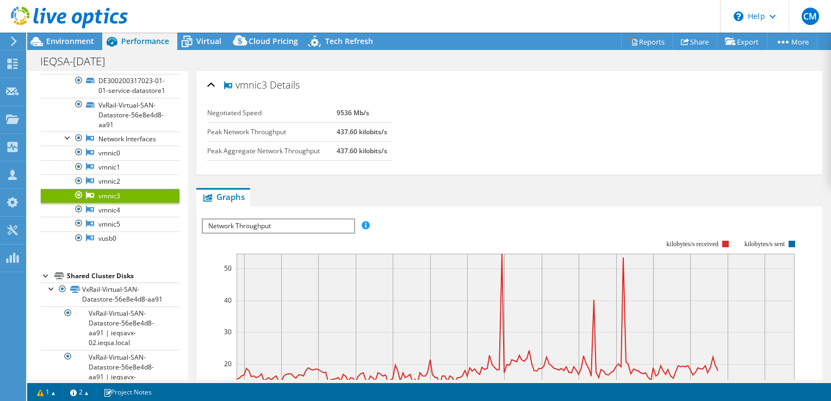
click at [111, 203] on link "vmnic3" at bounding box center [110, 196] width 139 height 14
click at [111, 189] on link "vmnic2" at bounding box center [110, 182] width 139 height 14
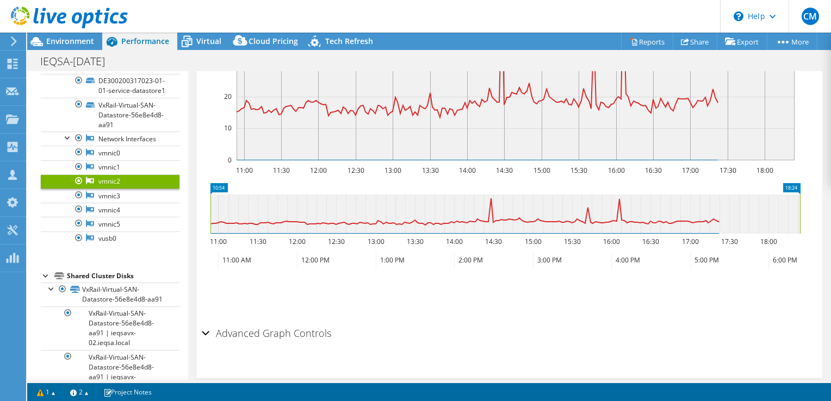
scroll to position [272, 0]
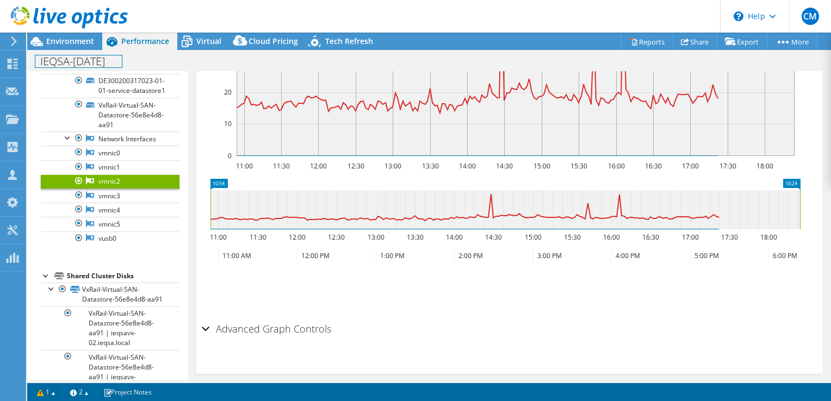
click at [90, 58] on h1 "IEQSA-[DATE]" at bounding box center [78, 61] width 86 height 12
